Goal: Transaction & Acquisition: Purchase product/service

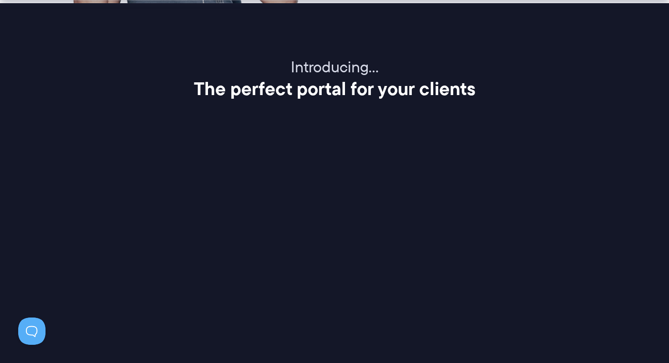
scroll to position [1175, 0]
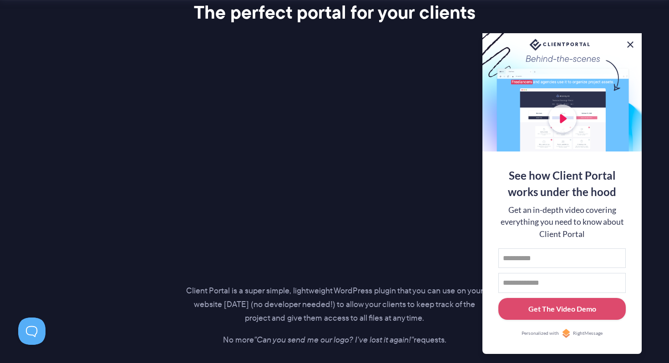
click at [633, 41] on button at bounding box center [630, 44] width 11 height 11
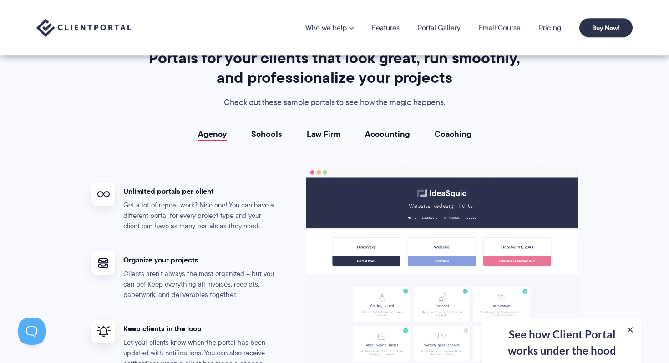
scroll to position [1598, 0]
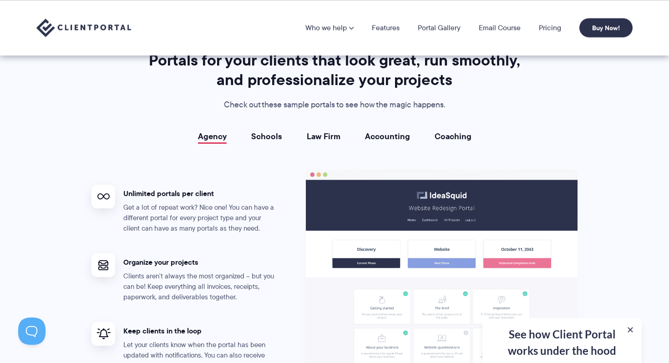
click at [274, 134] on link "Schools" at bounding box center [266, 136] width 31 height 9
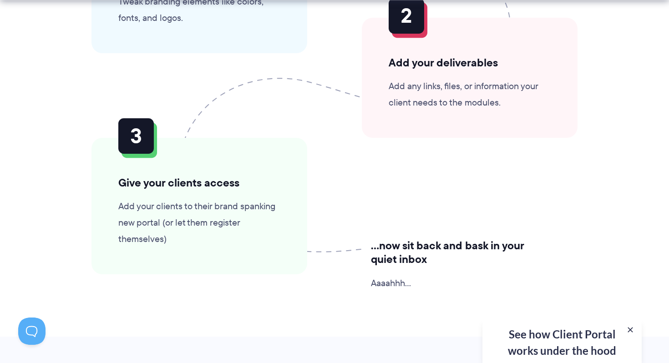
scroll to position [2260, 0]
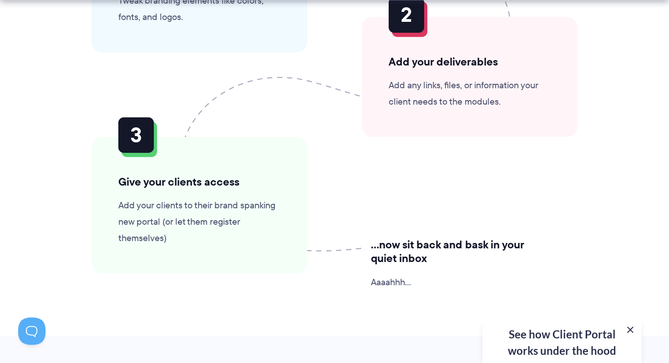
click at [631, 329] on button at bounding box center [630, 330] width 11 height 11
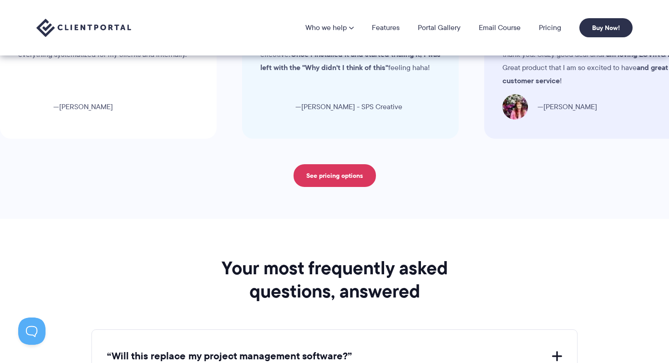
scroll to position [2972, 0]
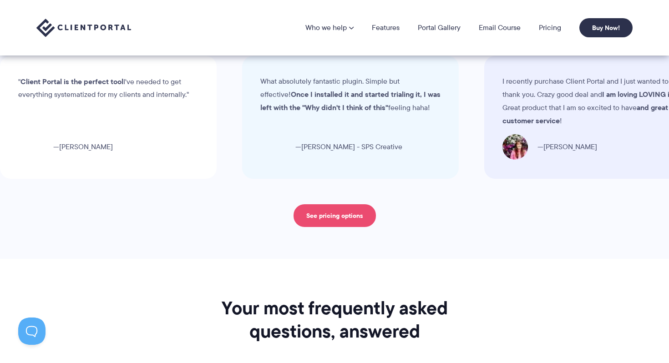
click at [355, 206] on link "See pricing options" at bounding box center [335, 215] width 82 height 23
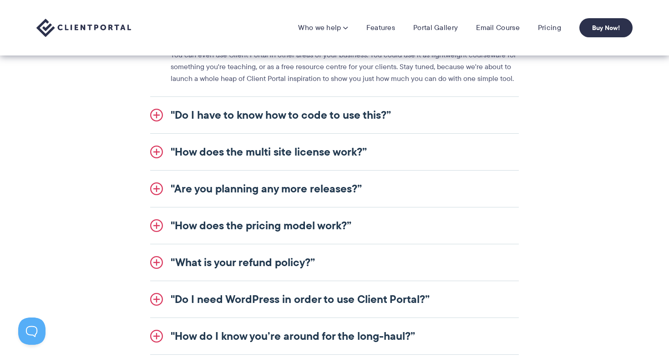
scroll to position [1129, 0]
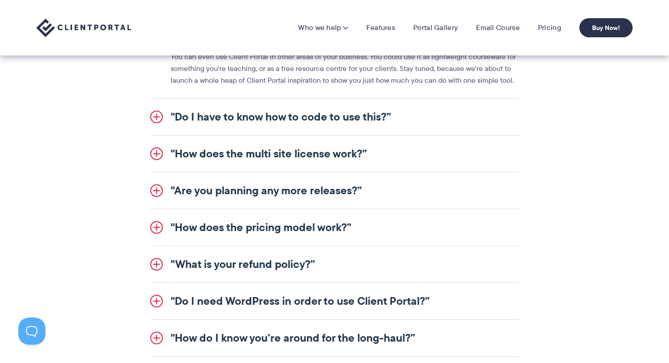
click at [276, 229] on link ""How does the pricing model work?”" at bounding box center [334, 227] width 369 height 36
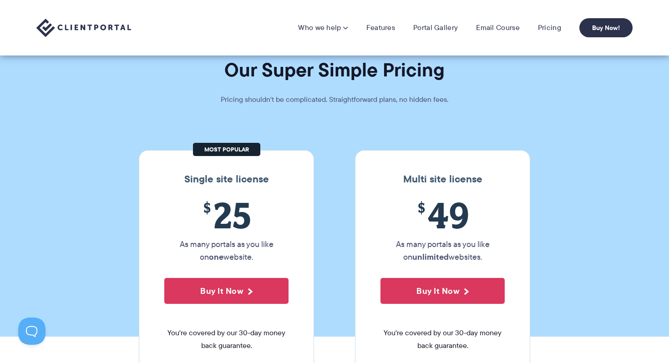
scroll to position [0, 0]
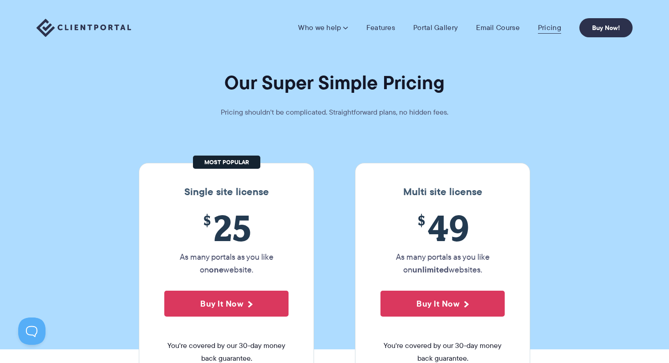
click at [557, 31] on link "Pricing" at bounding box center [549, 27] width 23 height 9
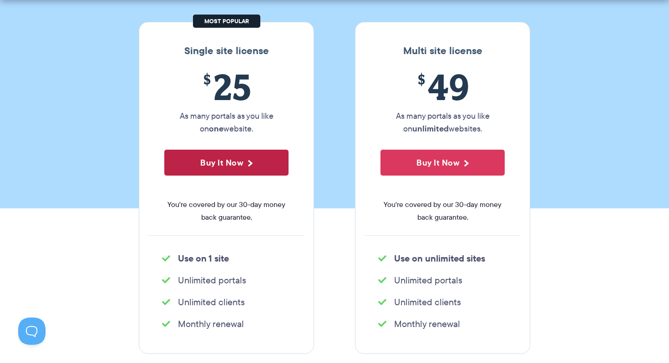
click at [237, 158] on button "Buy It Now" at bounding box center [226, 163] width 124 height 26
